Goal: Information Seeking & Learning: Learn about a topic

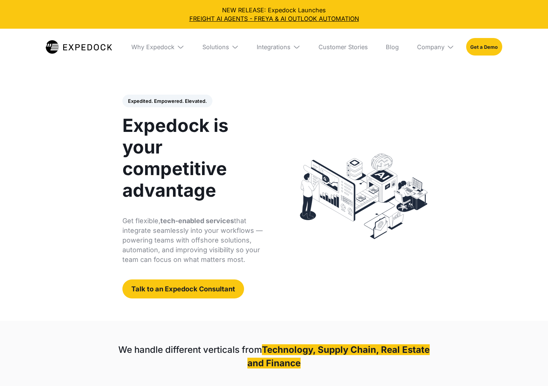
select select
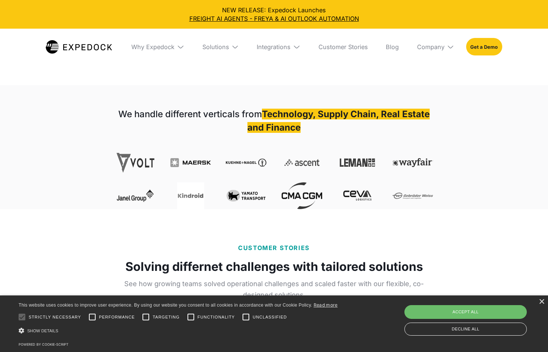
scroll to position [236, 0]
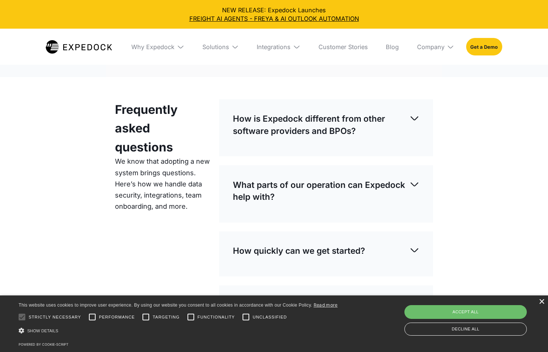
click at [540, 303] on div "×" at bounding box center [542, 302] width 6 height 6
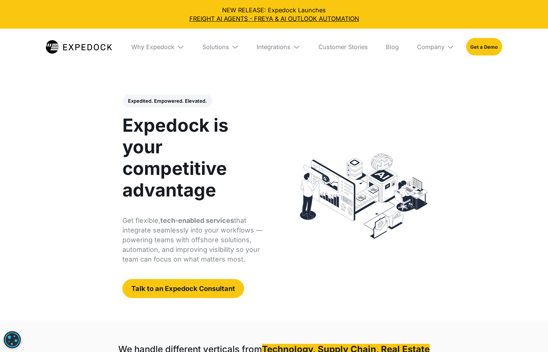
scroll to position [0, 0]
click at [231, 20] on link "FREIGHT AI AGENTS - FREYA & AI OUTLOOK AUTOMATION" at bounding box center [274, 19] width 536 height 9
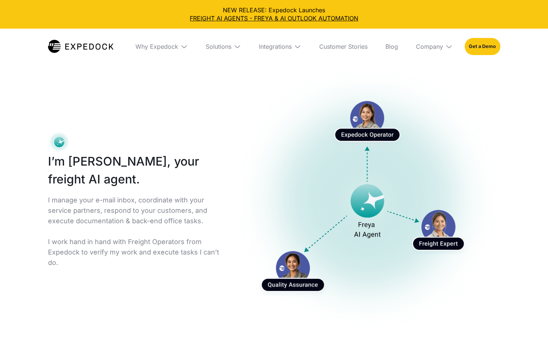
select select
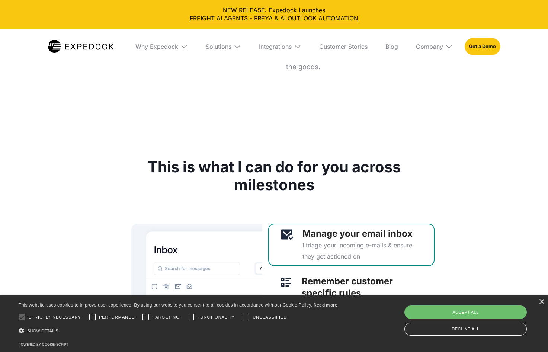
scroll to position [1988, 0]
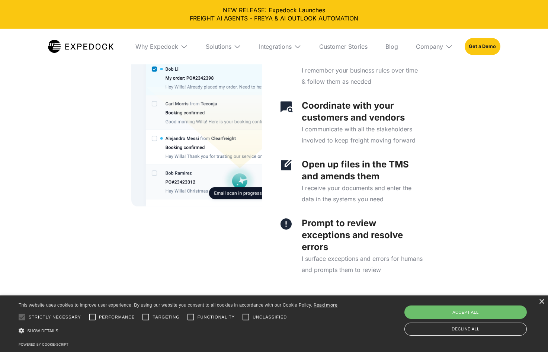
click at [542, 299] on div "× This website uses cookies to improve user experience. By using our website yo…" at bounding box center [274, 324] width 548 height 57
click at [541, 303] on div "×" at bounding box center [542, 302] width 6 height 6
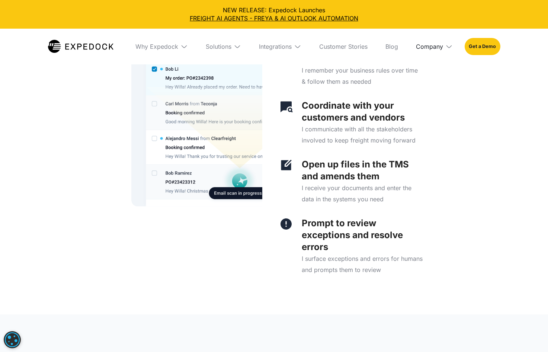
click at [439, 47] on div "Company" at bounding box center [429, 46] width 27 height 7
click at [435, 77] on link "About Us" at bounding box center [434, 73] width 49 height 19
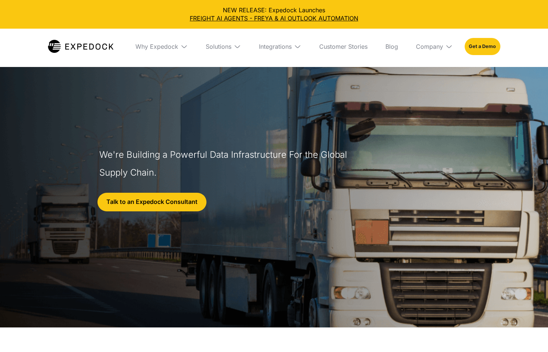
select select
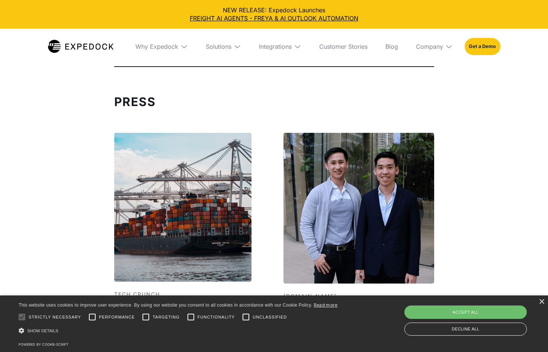
scroll to position [2302, 0]
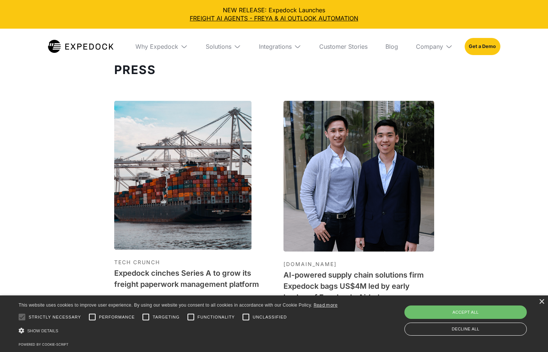
click at [160, 302] on div "Learn More ->" at bounding box center [189, 307] width 151 height 10
